Goal: Information Seeking & Learning: Check status

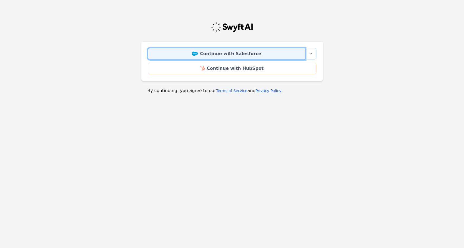
click at [268, 57] on link "Continue with Salesforce" at bounding box center [227, 53] width 158 height 11
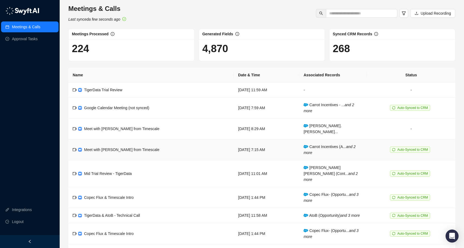
click at [289, 145] on td "Monday, 09/15/25, 7:15 AM" at bounding box center [266, 149] width 65 height 21
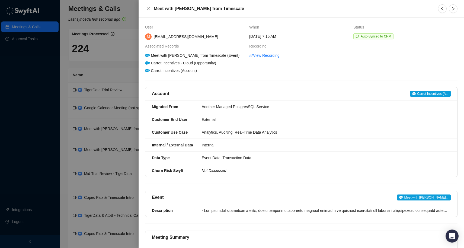
click at [123, 73] on div at bounding box center [232, 124] width 464 height 248
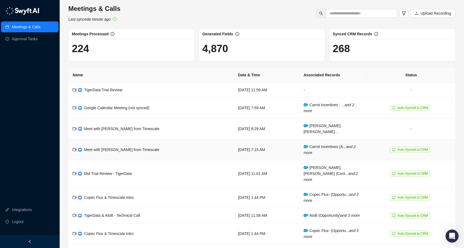
click at [376, 145] on td "Auto-Synced to CRM" at bounding box center [411, 149] width 88 height 21
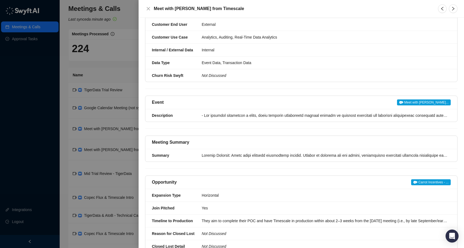
scroll to position [137, 0]
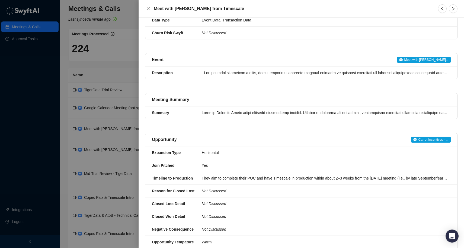
click at [91, 148] on div at bounding box center [232, 124] width 464 height 248
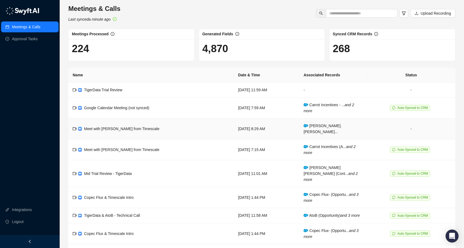
click at [388, 128] on td "-" at bounding box center [411, 128] width 88 height 21
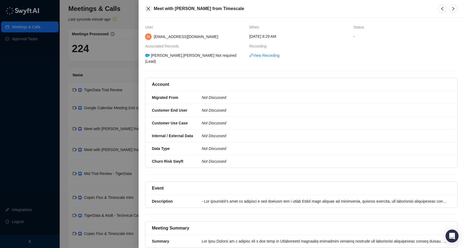
click at [151, 10] on div "Meet with Matt Guerrera from Timescale" at bounding box center [288, 8] width 286 height 7
click at [148, 9] on icon "close" at bounding box center [148, 9] width 4 height 4
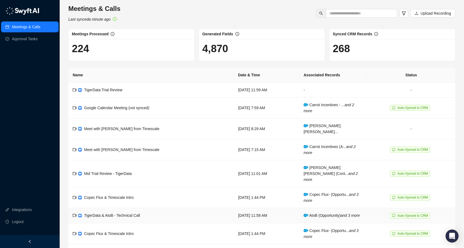
click at [280, 208] on td "Tuesday, 09/02/25, 11:58 AM" at bounding box center [266, 215] width 65 height 15
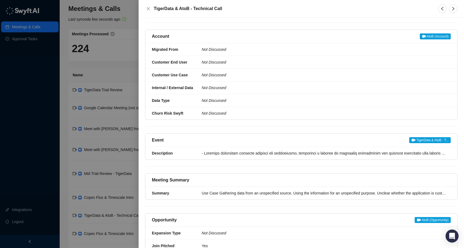
scroll to position [232, 0]
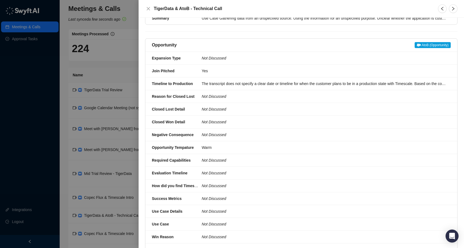
click at [108, 174] on div at bounding box center [232, 124] width 464 height 248
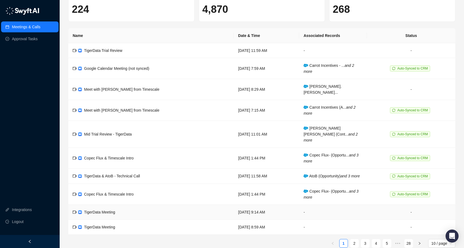
scroll to position [41, 0]
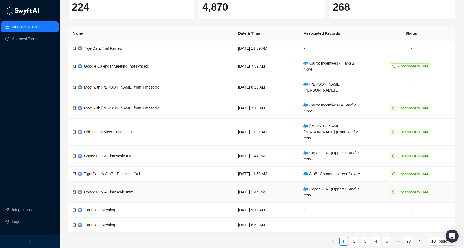
click at [379, 186] on td "Auto-Synced to CRM" at bounding box center [411, 191] width 88 height 21
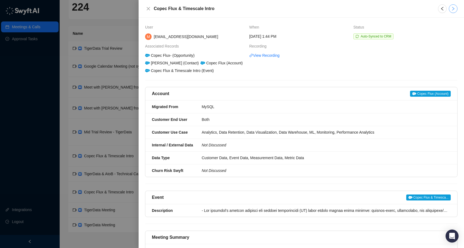
click at [450, 8] on button "button" at bounding box center [453, 8] width 9 height 9
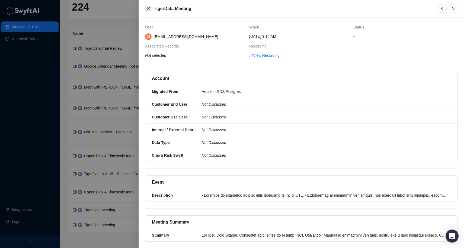
click at [148, 10] on icon "close" at bounding box center [148, 9] width 4 height 4
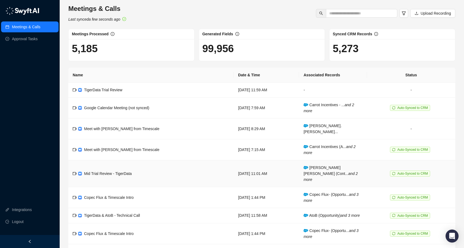
scroll to position [41, 0]
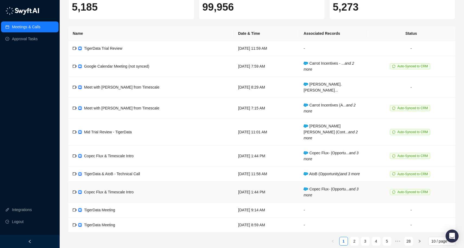
click at [166, 185] on td "Copec Flux & Timescale Intro" at bounding box center [150, 191] width 165 height 21
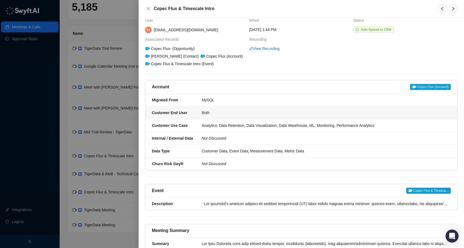
scroll to position [8, 0]
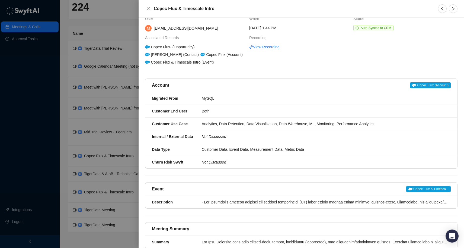
click at [113, 31] on div at bounding box center [232, 124] width 464 height 248
